Goal: Information Seeking & Learning: Learn about a topic

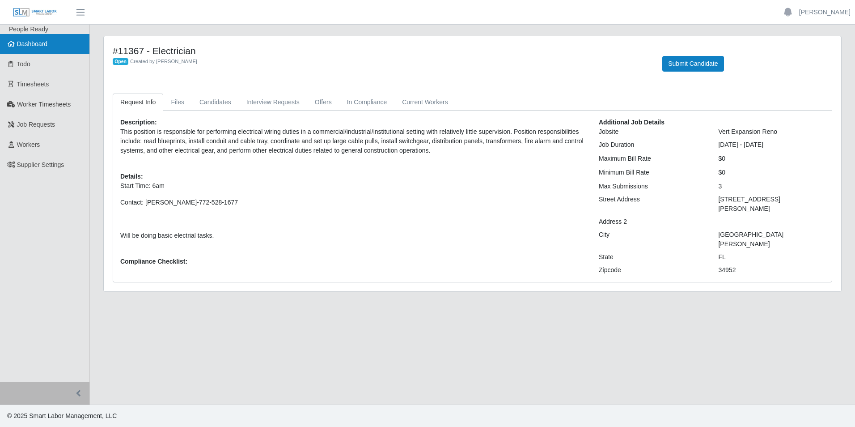
click at [34, 50] on link "Dashboard" at bounding box center [44, 44] width 89 height 20
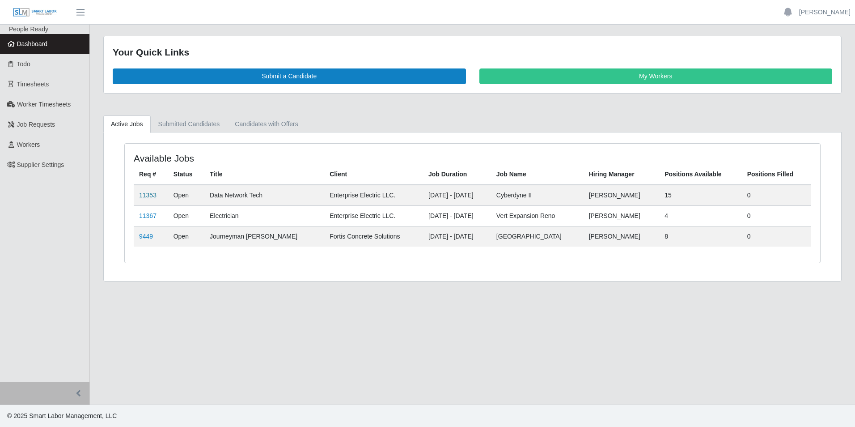
click at [139, 194] on link "11353" at bounding box center [147, 194] width 17 height 7
click at [146, 217] on link "11367" at bounding box center [147, 215] width 17 height 7
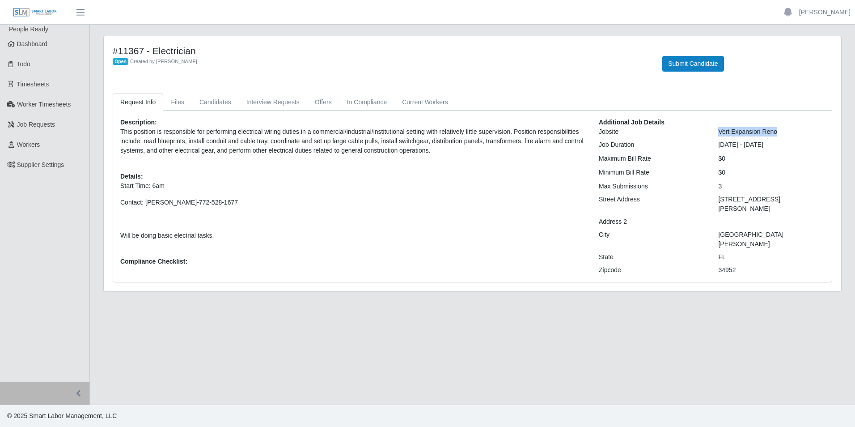
drag, startPoint x: 715, startPoint y: 130, endPoint x: 784, endPoint y: 130, distance: 68.4
click at [784, 130] on div "Vert Expansion Reno" at bounding box center [772, 131] width 120 height 9
drag, startPoint x: 784, startPoint y: 130, endPoint x: 749, endPoint y: 125, distance: 34.8
drag, startPoint x: 749, startPoint y: 125, endPoint x: 673, endPoint y: 114, distance: 76.8
click at [673, 114] on div "Description: This position is responsible for performing electrical wiring duti…" at bounding box center [472, 195] width 719 height 171
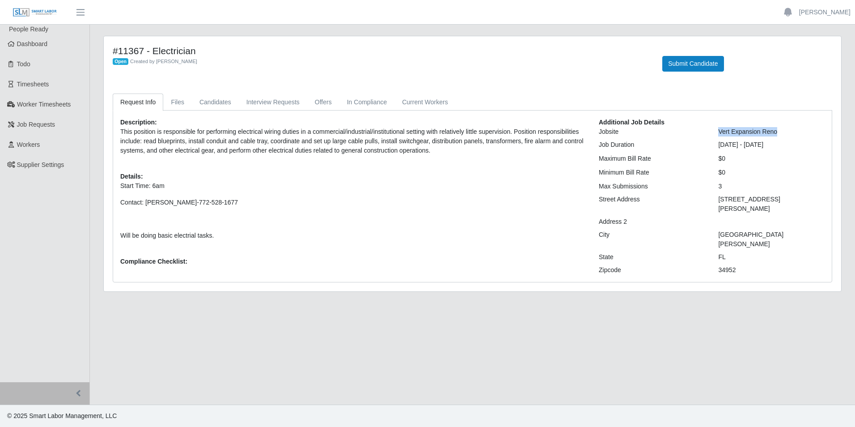
drag, startPoint x: 786, startPoint y: 128, endPoint x: 720, endPoint y: 130, distance: 66.7
click at [720, 130] on div "Vert Expansion Reno" at bounding box center [772, 131] width 120 height 9
drag, startPoint x: 720, startPoint y: 130, endPoint x: 729, endPoint y: 130, distance: 9.4
copy div "Vert Expansion Reno"
click at [185, 106] on link "Files" at bounding box center [177, 101] width 29 height 17
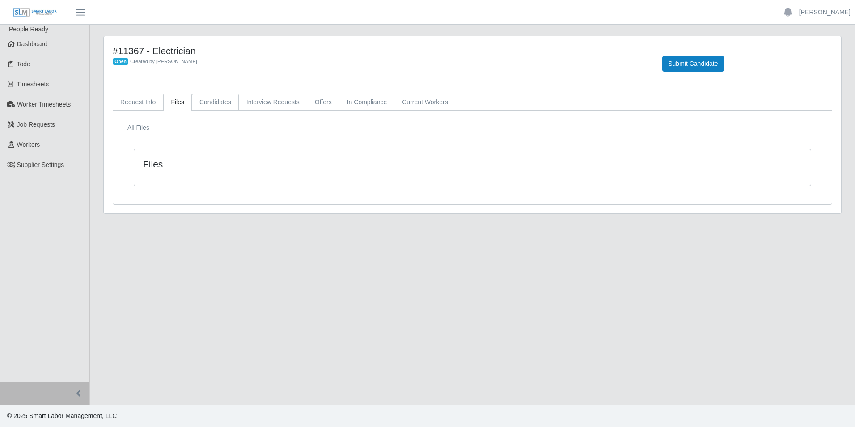
click at [203, 107] on link "Candidates" at bounding box center [215, 101] width 47 height 17
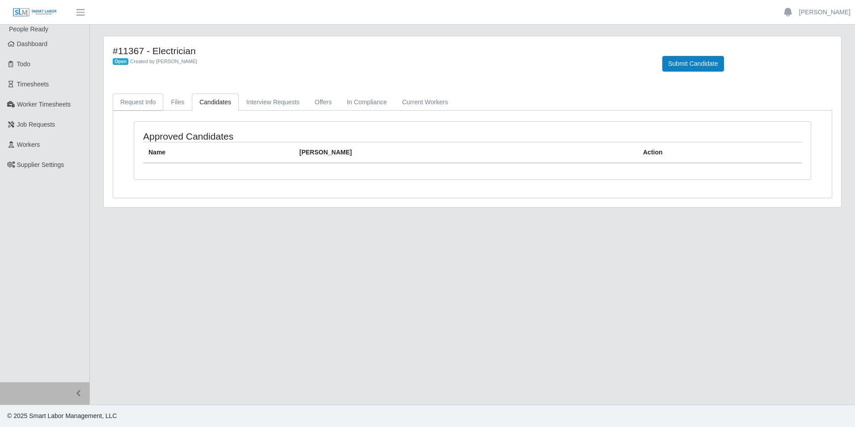
click at [145, 104] on link "Request Info" at bounding box center [138, 101] width 51 height 17
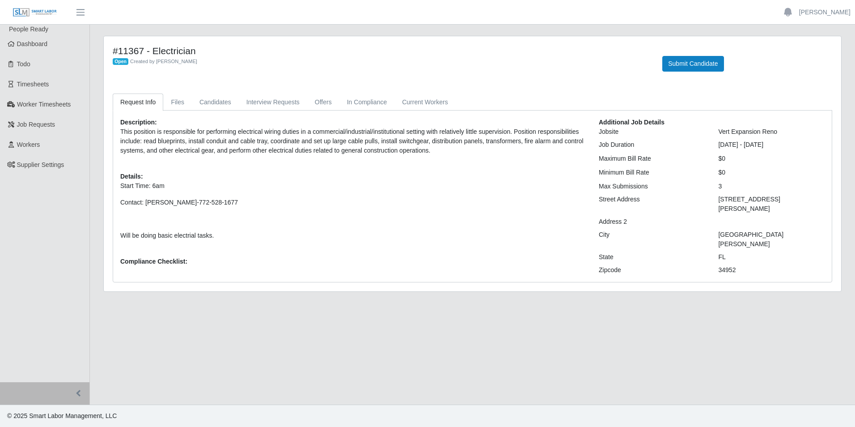
click at [754, 192] on div "Additional Job Details Jobsite Vert Expansion Reno Job Duration 09/29/2025 - 02…" at bounding box center [711, 196] width 239 height 157
drag, startPoint x: 718, startPoint y: 196, endPoint x: 761, endPoint y: 225, distance: 51.8
click at [761, 225] on div "Additional Job Details Jobsite Vert Expansion Reno Job Duration 09/29/2025 - 02…" at bounding box center [711, 196] width 239 height 157
drag, startPoint x: 761, startPoint y: 225, endPoint x: 746, endPoint y: 196, distance: 32.8
copy div "1800 SE Tiffany Ave. Address 2 City Port St. Lucie"
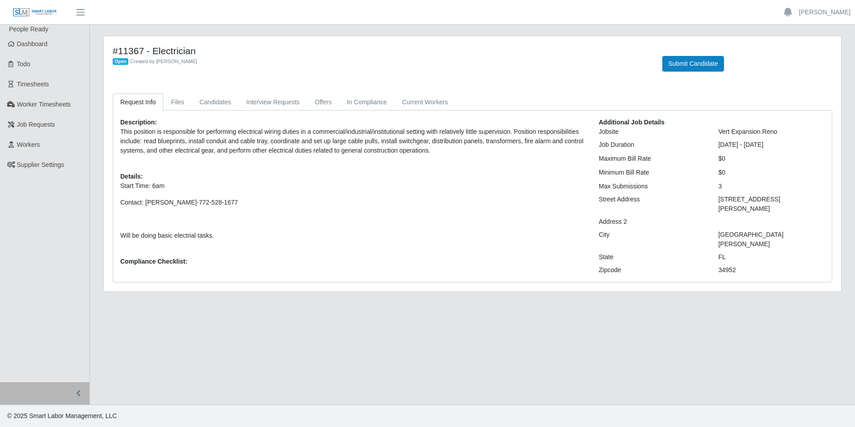
click at [472, 220] on p at bounding box center [352, 218] width 465 height 9
click at [456, 265] on div "Description: This position is responsible for performing electrical wiring duti…" at bounding box center [353, 196] width 479 height 157
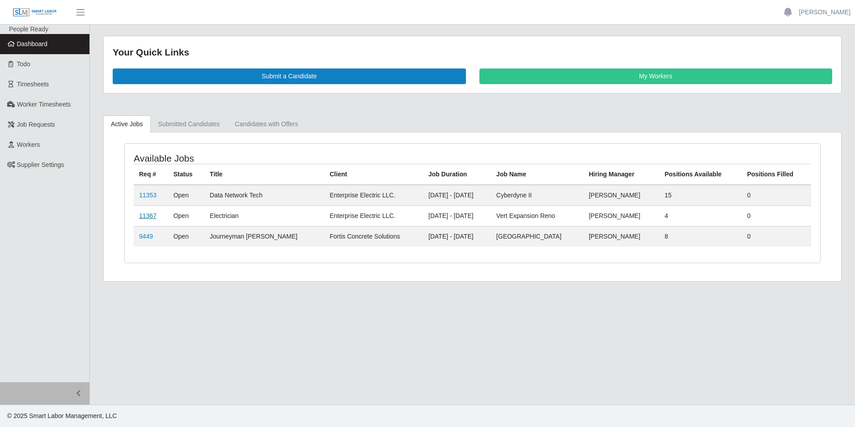
click at [147, 217] on link "11367" at bounding box center [147, 215] width 17 height 7
